Goal: Information Seeking & Learning: Compare options

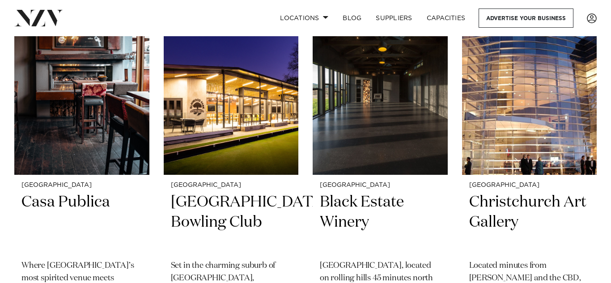
scroll to position [620, 0]
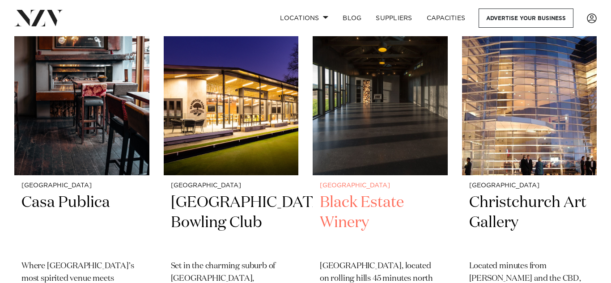
click at [344, 192] on div "Christchurch Black Estate Winery Black Estate, located on rolling hills 45 minu…" at bounding box center [380, 264] width 135 height 179
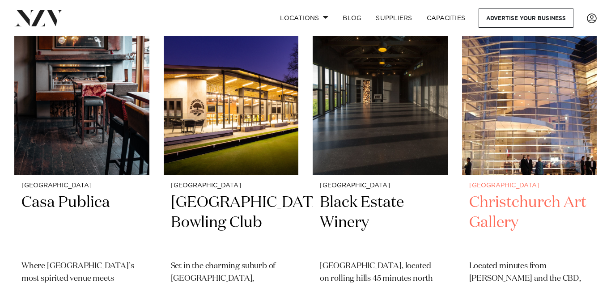
click at [540, 198] on h2 "Christchurch Art Gallery" at bounding box center [530, 223] width 121 height 60
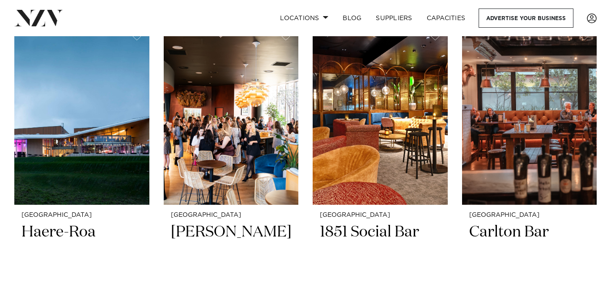
scroll to position [1341, 0]
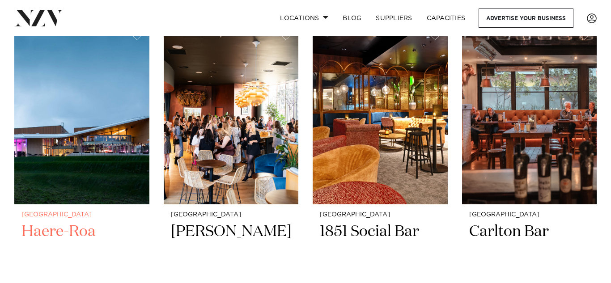
click at [127, 139] on img at bounding box center [81, 113] width 135 height 181
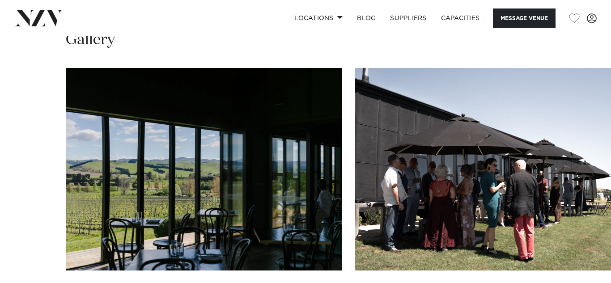
scroll to position [864, 0]
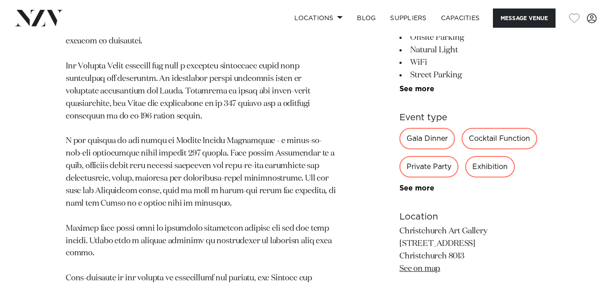
scroll to position [592, 0]
click at [427, 189] on link "See more" at bounding box center [435, 187] width 70 height 7
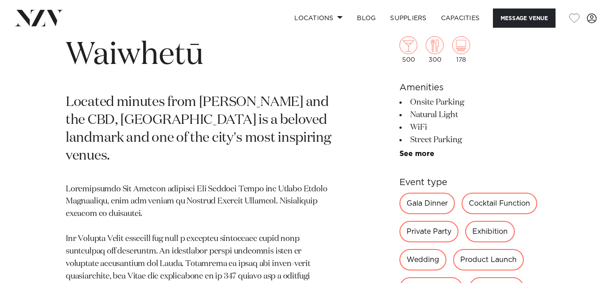
scroll to position [416, 0]
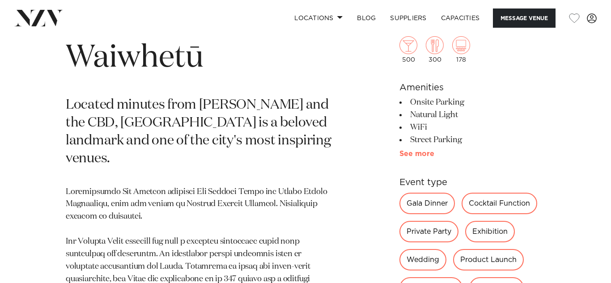
click at [414, 150] on link "See more" at bounding box center [435, 153] width 70 height 7
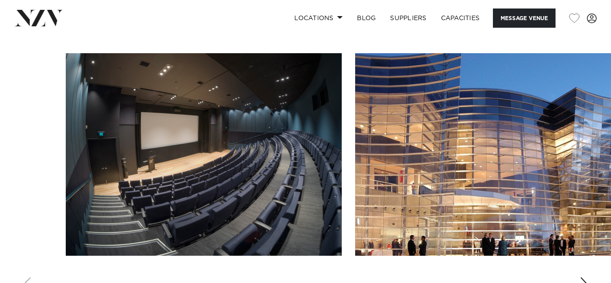
scroll to position [1018, 0]
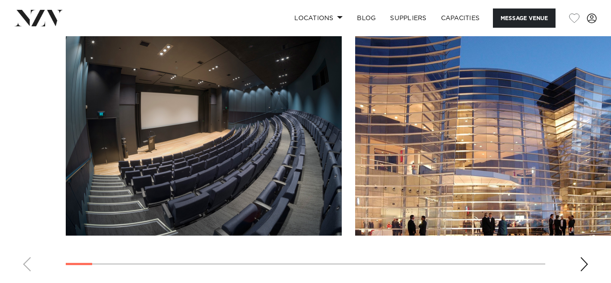
click at [585, 259] on div "Next slide" at bounding box center [584, 264] width 9 height 14
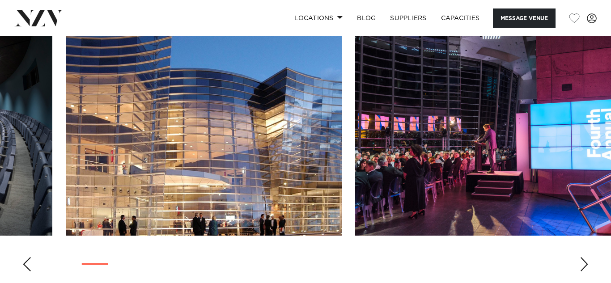
click at [585, 259] on div "Next slide" at bounding box center [584, 264] width 9 height 14
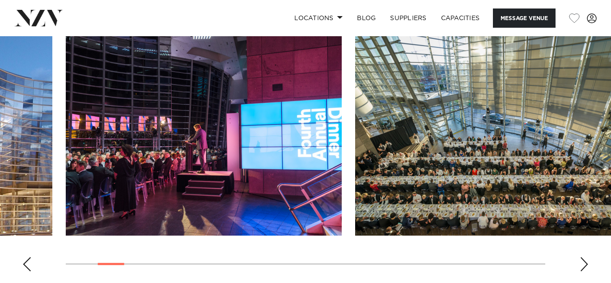
click at [585, 259] on div "Next slide" at bounding box center [584, 264] width 9 height 14
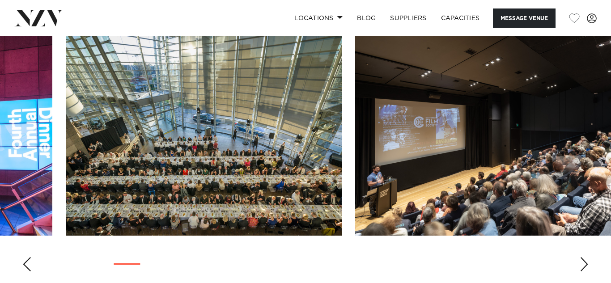
click at [585, 259] on div "Next slide" at bounding box center [584, 264] width 9 height 14
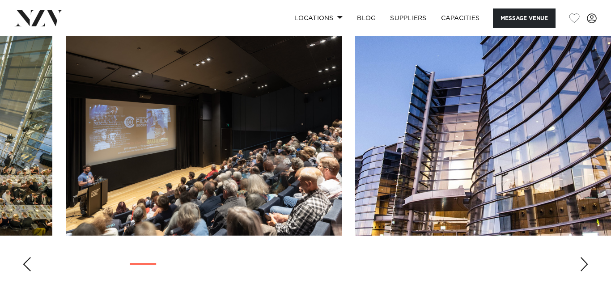
click at [585, 259] on div "Next slide" at bounding box center [584, 264] width 9 height 14
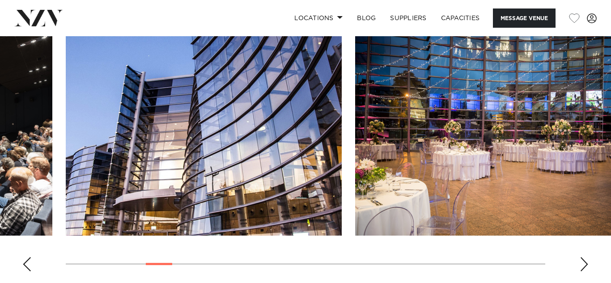
click at [526, 145] on img "7 / 30" at bounding box center [493, 134] width 276 height 203
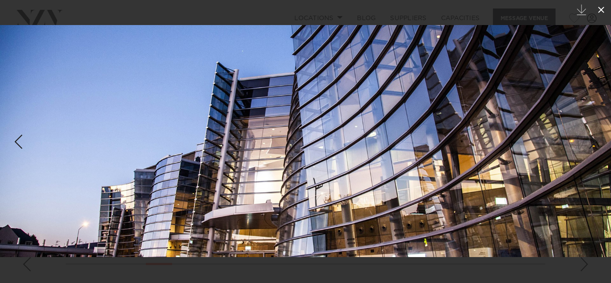
click at [603, 6] on icon at bounding box center [601, 9] width 11 height 11
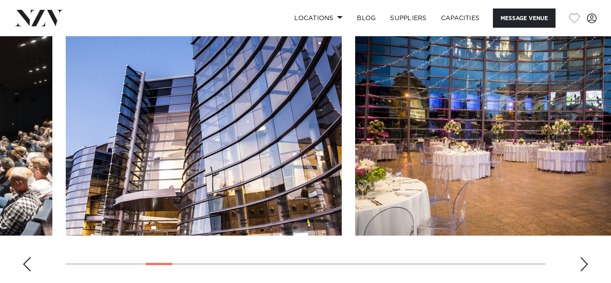
click at [584, 264] on div "Next slide" at bounding box center [584, 264] width 9 height 14
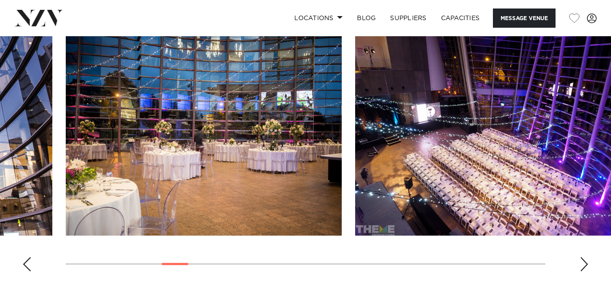
click at [584, 264] on div "Next slide" at bounding box center [584, 264] width 9 height 14
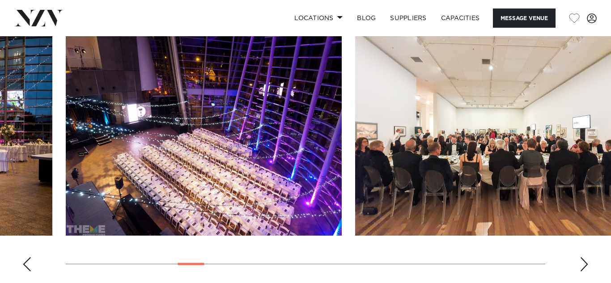
click at [584, 264] on div "Next slide" at bounding box center [584, 264] width 9 height 14
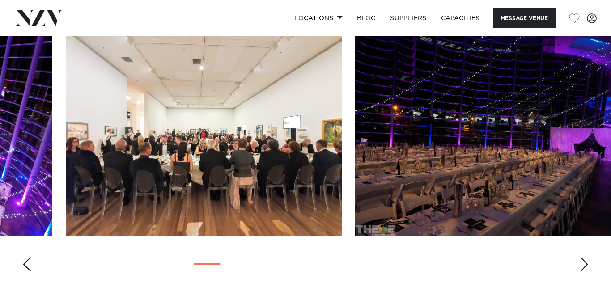
click at [584, 264] on div "Next slide" at bounding box center [584, 264] width 9 height 14
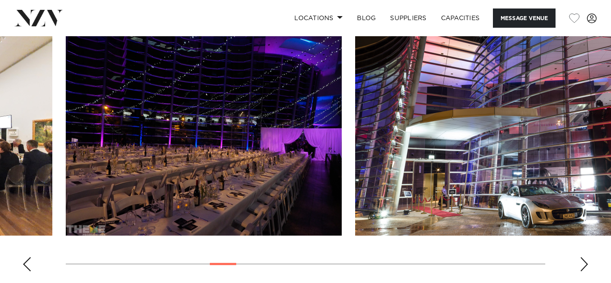
click at [584, 264] on div "Next slide" at bounding box center [584, 264] width 9 height 14
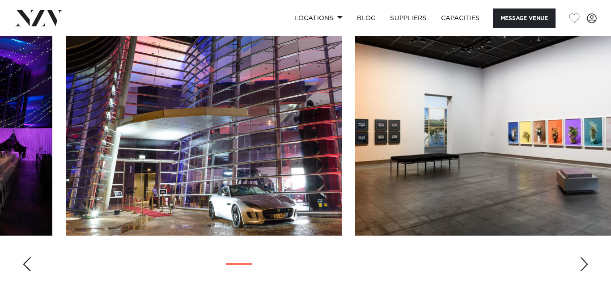
click at [584, 264] on div "Next slide" at bounding box center [584, 264] width 9 height 14
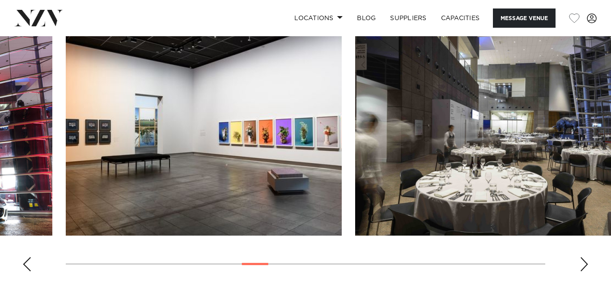
click at [584, 264] on div "Next slide" at bounding box center [584, 264] width 9 height 14
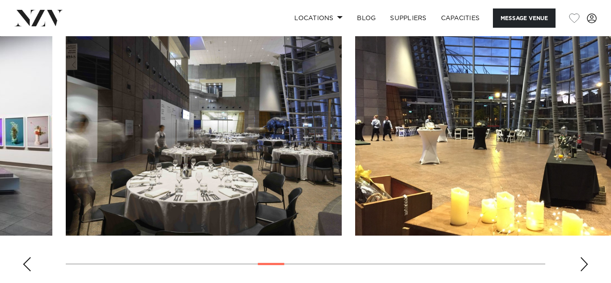
click at [584, 264] on div "Next slide" at bounding box center [584, 264] width 9 height 14
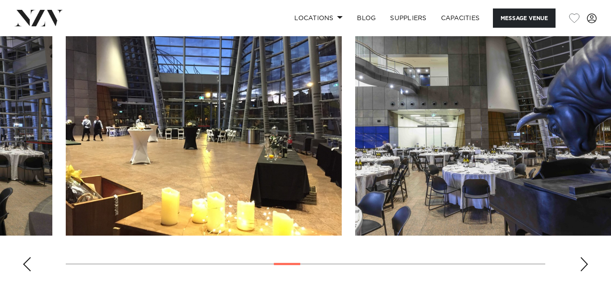
click at [584, 264] on div "Next slide" at bounding box center [584, 264] width 9 height 14
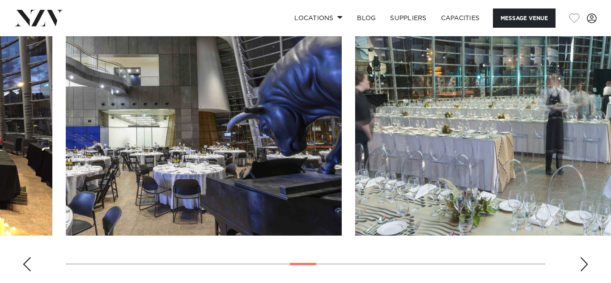
click at [584, 264] on div "Next slide" at bounding box center [584, 264] width 9 height 14
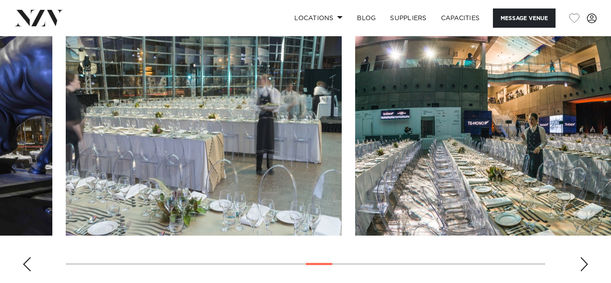
click at [584, 264] on div "Next slide" at bounding box center [584, 264] width 9 height 14
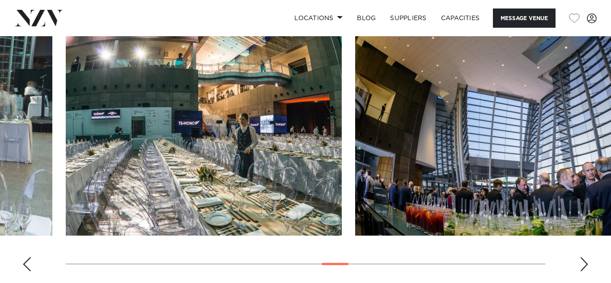
click at [584, 264] on div "Next slide" at bounding box center [584, 264] width 9 height 14
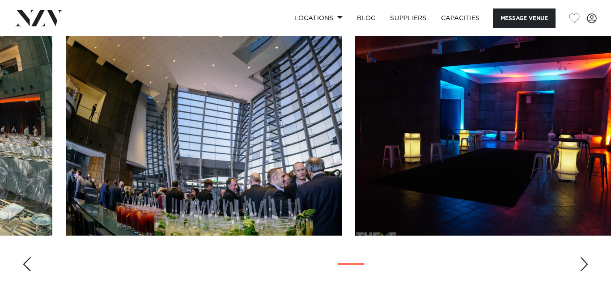
click at [584, 264] on div "Next slide" at bounding box center [584, 264] width 9 height 14
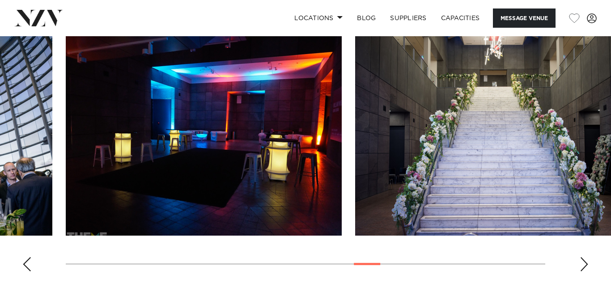
click at [584, 264] on div "Next slide" at bounding box center [584, 264] width 9 height 14
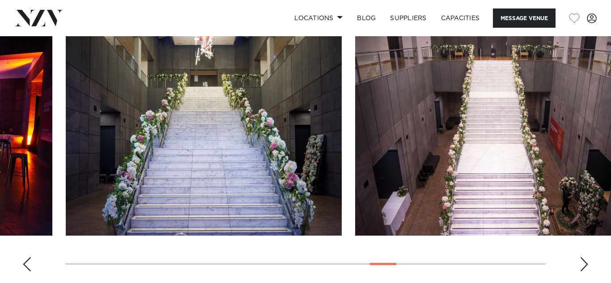
click at [584, 259] on div "Next slide" at bounding box center [584, 264] width 9 height 14
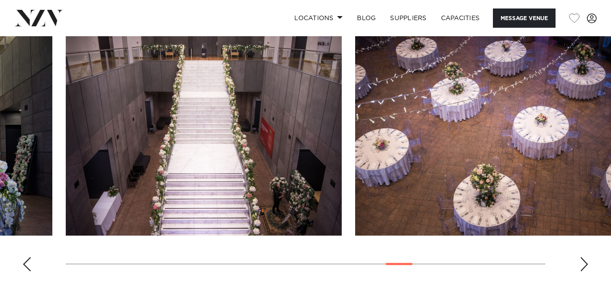
click at [586, 263] on div "Next slide" at bounding box center [584, 264] width 9 height 14
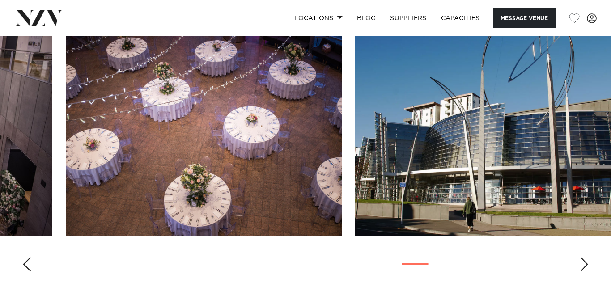
click at [580, 265] on div "Next slide" at bounding box center [584, 264] width 9 height 14
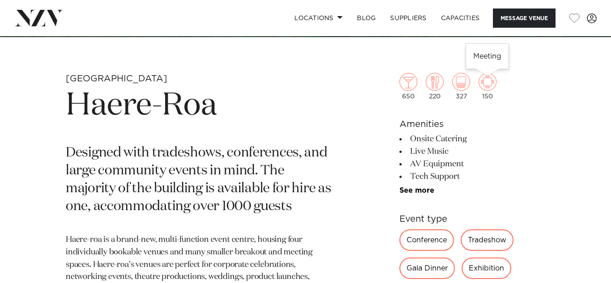
scroll to position [286, 0]
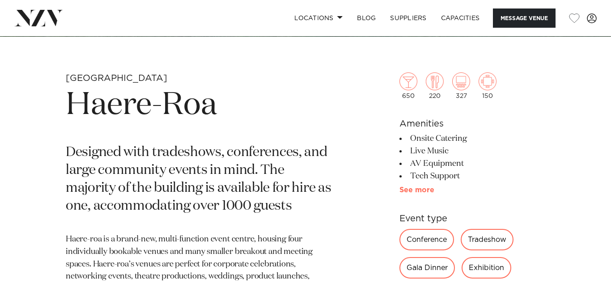
click at [427, 189] on link "See more" at bounding box center [435, 190] width 70 height 7
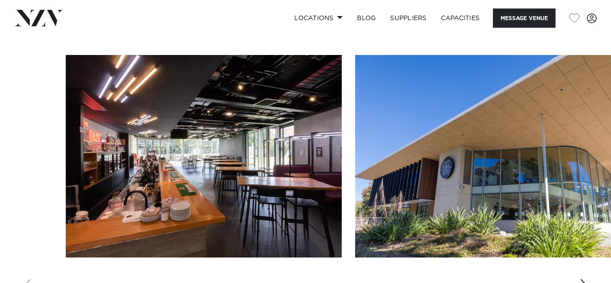
scroll to position [832, 0]
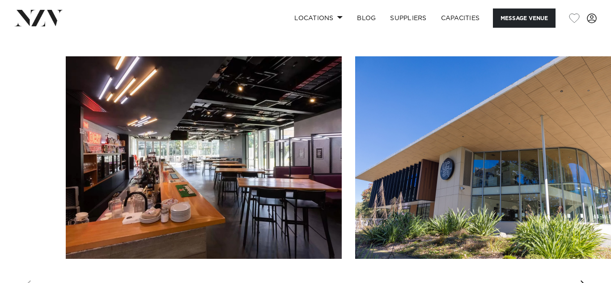
click at [234, 222] on img "1 / 16" at bounding box center [204, 157] width 276 height 203
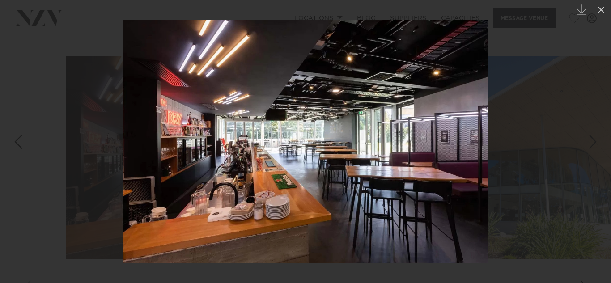
click at [593, 141] on div "Next slide" at bounding box center [593, 141] width 12 height 17
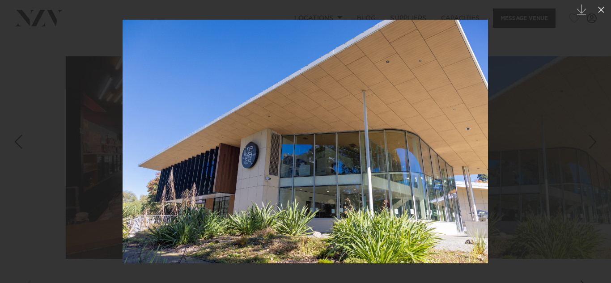
click at [593, 141] on div "Next slide" at bounding box center [593, 141] width 12 height 17
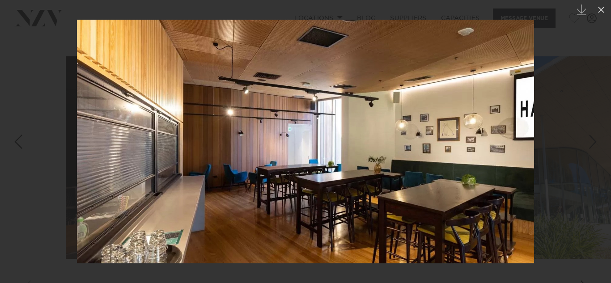
click at [593, 141] on div "Next slide" at bounding box center [593, 141] width 12 height 17
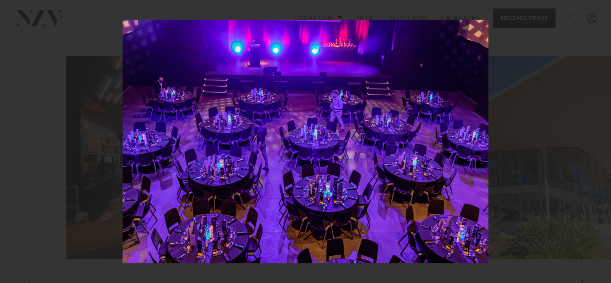
click at [593, 141] on div "4 / 16 Created with Sketch." at bounding box center [305, 141] width 611 height 283
click at [593, 141] on div "Next slide" at bounding box center [593, 141] width 12 height 17
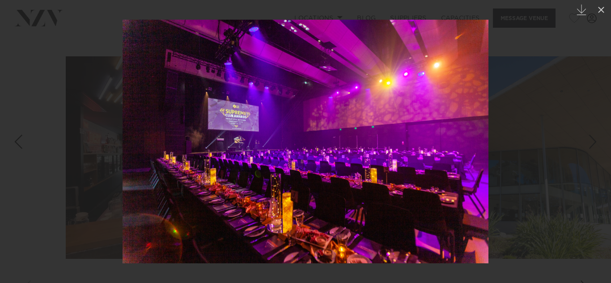
click at [593, 141] on div "Next slide" at bounding box center [593, 141] width 12 height 17
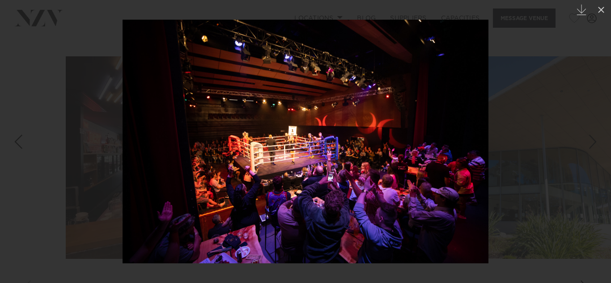
click at [13, 140] on div "Previous slide" at bounding box center [18, 141] width 12 height 17
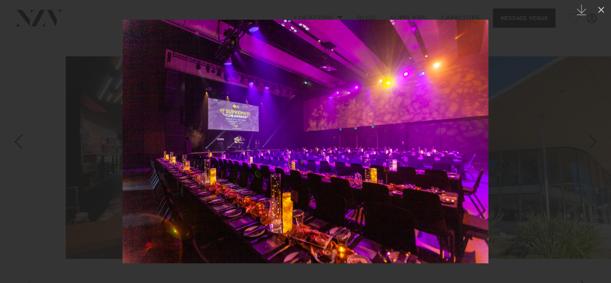
click at [594, 143] on div "Next slide" at bounding box center [593, 141] width 12 height 17
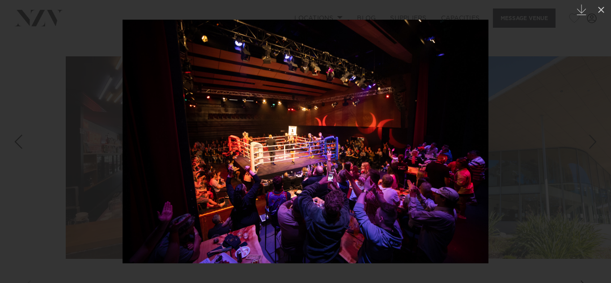
click at [594, 143] on div "Next slide" at bounding box center [593, 141] width 12 height 17
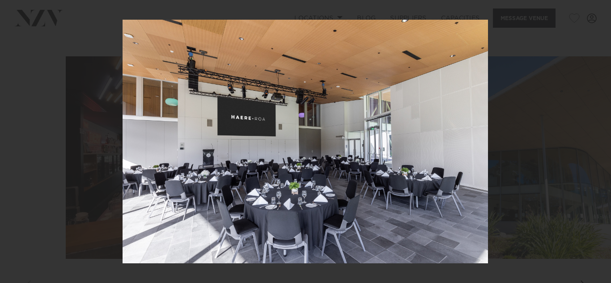
click at [594, 143] on div "7 / 16 Created with Sketch." at bounding box center [305, 141] width 611 height 283
click at [585, 145] on link at bounding box center [595, 142] width 31 height 45
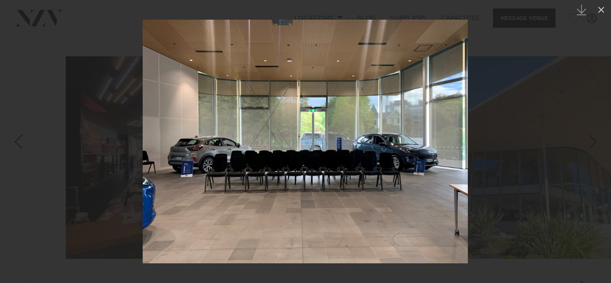
click at [585, 145] on link at bounding box center [595, 142] width 31 height 45
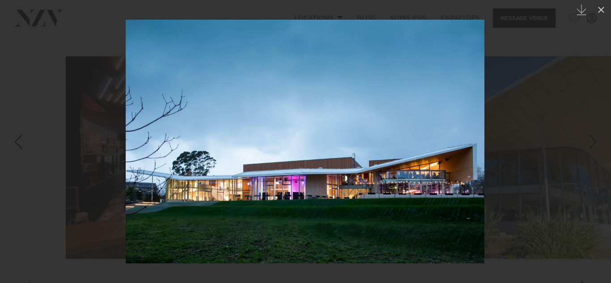
click at [585, 145] on link at bounding box center [595, 142] width 31 height 45
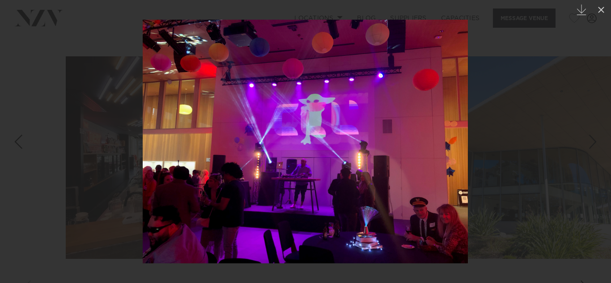
click at [585, 145] on link at bounding box center [595, 142] width 31 height 45
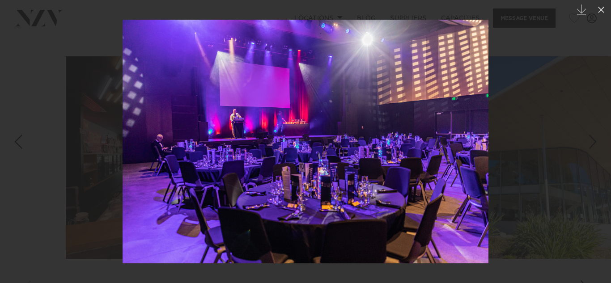
click at [585, 145] on link at bounding box center [595, 142] width 31 height 45
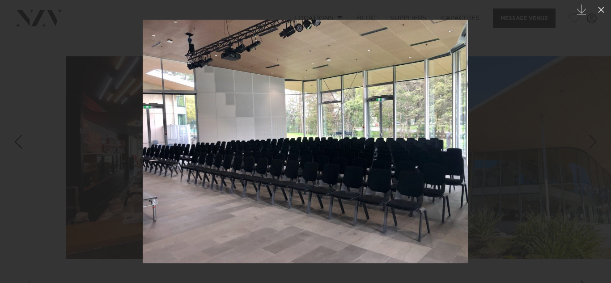
click at [585, 145] on link at bounding box center [595, 142] width 31 height 45
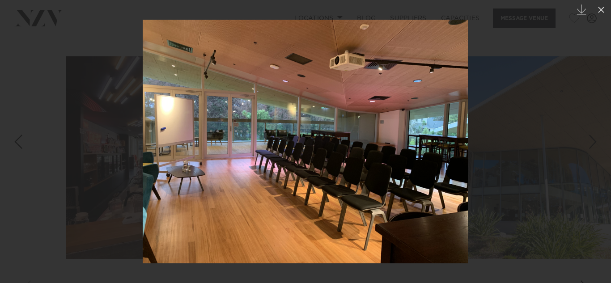
click at [585, 145] on link at bounding box center [595, 142] width 31 height 45
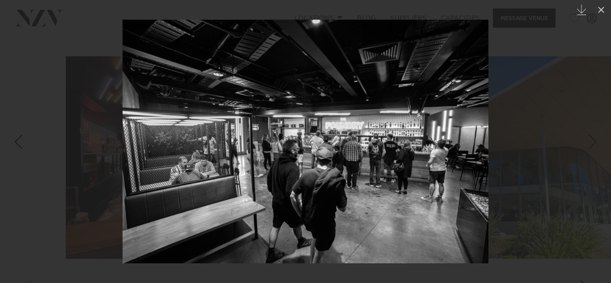
click at [585, 145] on link at bounding box center [595, 142] width 31 height 45
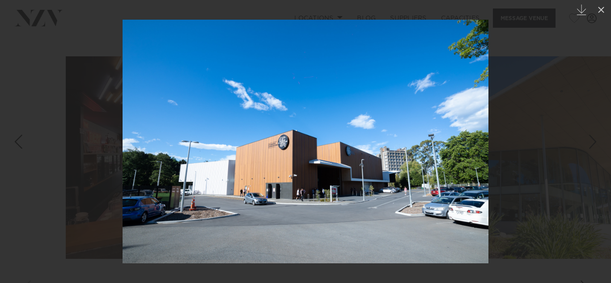
click at [585, 145] on link at bounding box center [595, 142] width 31 height 45
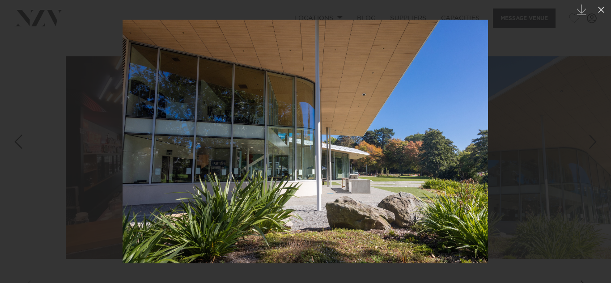
click at [585, 145] on link at bounding box center [595, 142] width 31 height 45
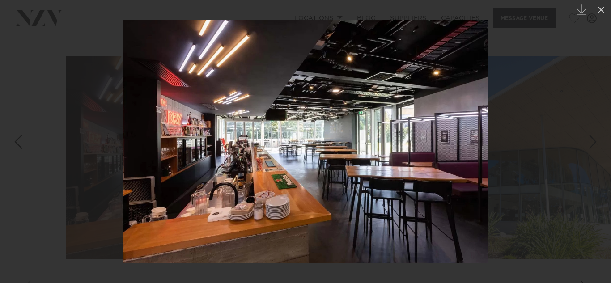
click at [585, 145] on link at bounding box center [595, 142] width 31 height 45
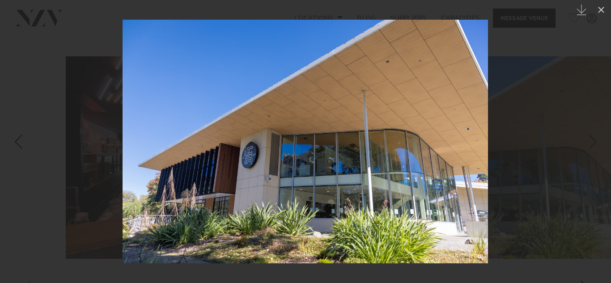
click at [585, 145] on link at bounding box center [595, 142] width 31 height 45
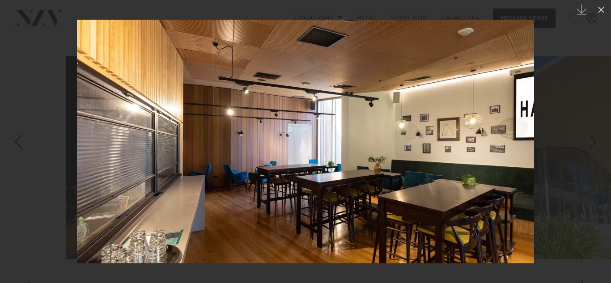
click at [585, 145] on link at bounding box center [595, 142] width 31 height 45
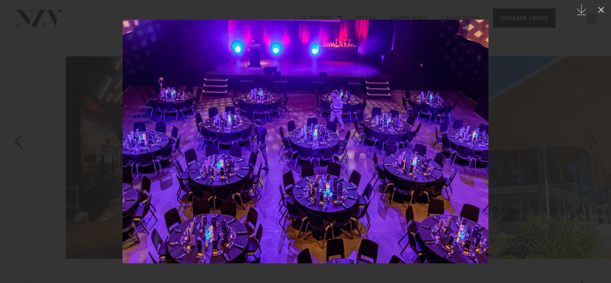
click at [585, 145] on link at bounding box center [595, 142] width 31 height 45
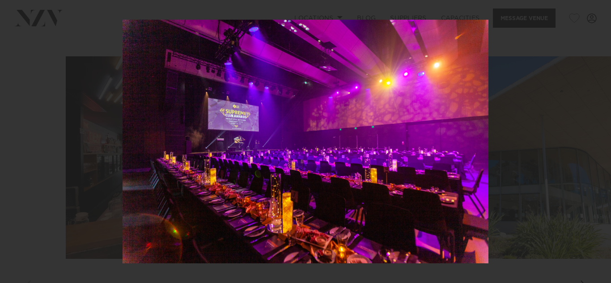
click at [585, 145] on div "5 / 16 Created with Sketch." at bounding box center [305, 141] width 611 height 283
click at [597, 9] on icon at bounding box center [601, 9] width 11 height 11
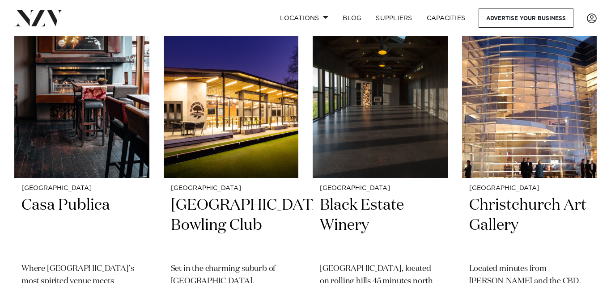
scroll to position [620, 0]
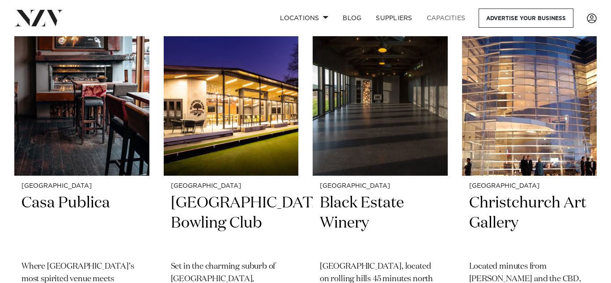
click at [452, 19] on link "Capacities" at bounding box center [446, 18] width 53 height 19
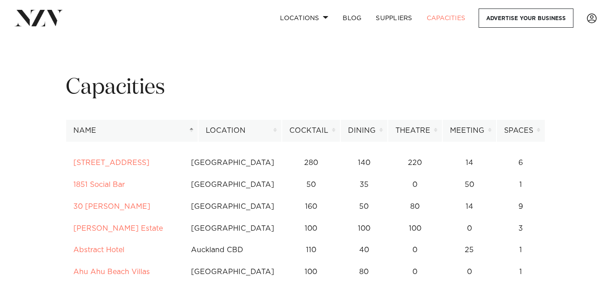
click at [192, 130] on th "Name" at bounding box center [132, 131] width 132 height 22
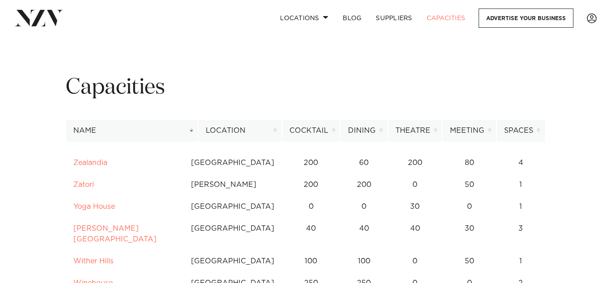
click at [192, 130] on th "Name" at bounding box center [132, 131] width 132 height 22
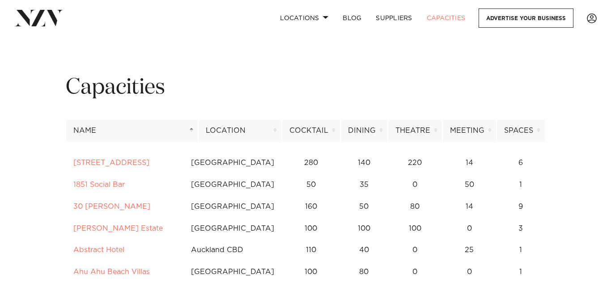
click at [274, 130] on th "Location" at bounding box center [240, 131] width 84 height 22
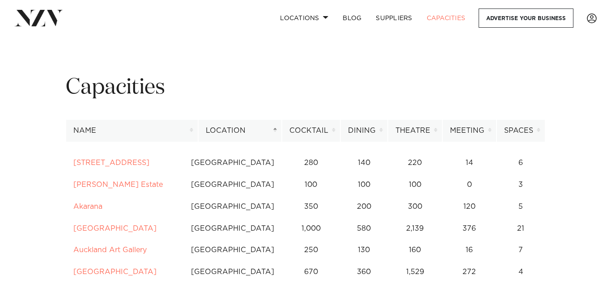
click at [259, 133] on th "Location" at bounding box center [240, 131] width 84 height 22
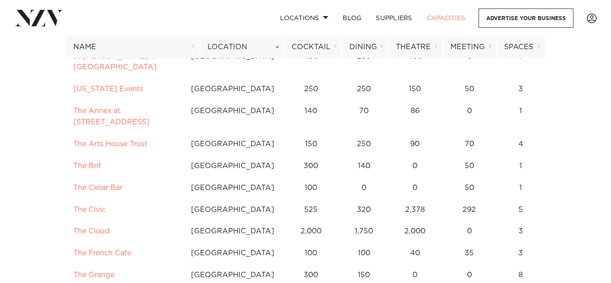
scroll to position [6854, 0]
